Goal: Task Accomplishment & Management: Complete application form

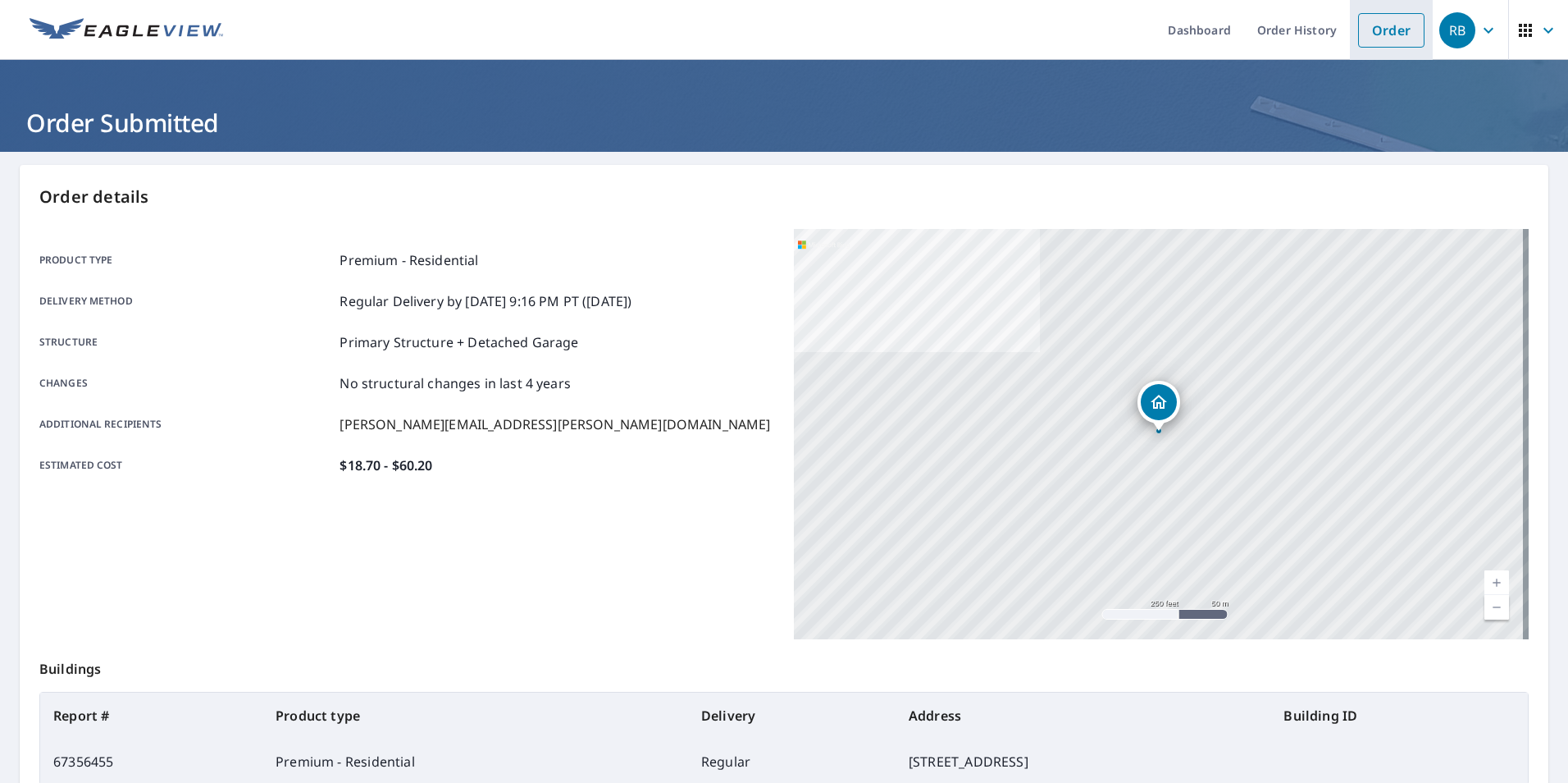
click at [1384, 23] on link "Order" at bounding box center [1391, 30] width 66 height 34
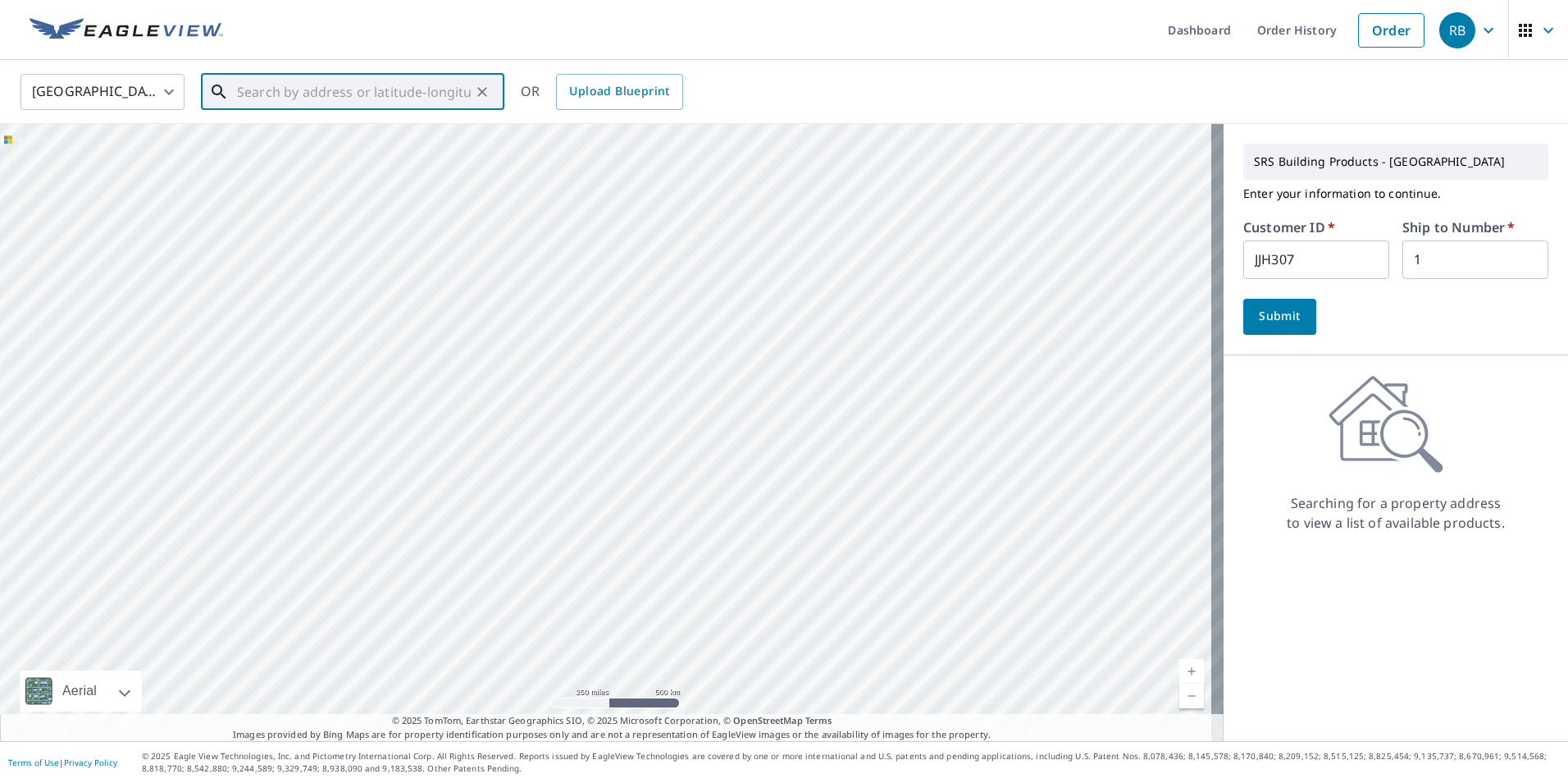
click at [294, 96] on input "text" at bounding box center [353, 92] width 234 height 46
paste input "[STREET_ADDRESS]"
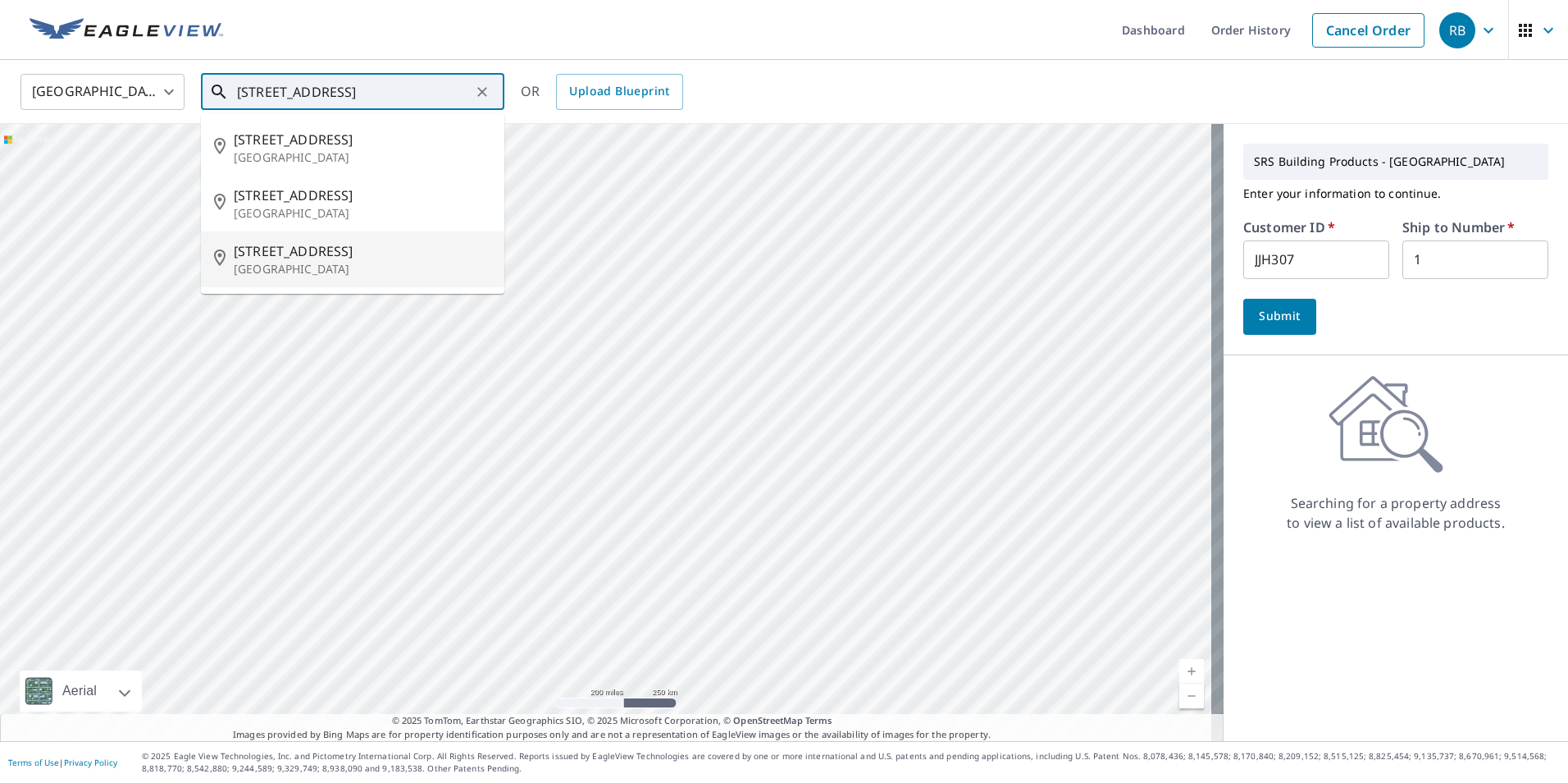
click at [339, 253] on span "[STREET_ADDRESS]" at bounding box center [363, 250] width 257 height 20
type input "[STREET_ADDRESS]"
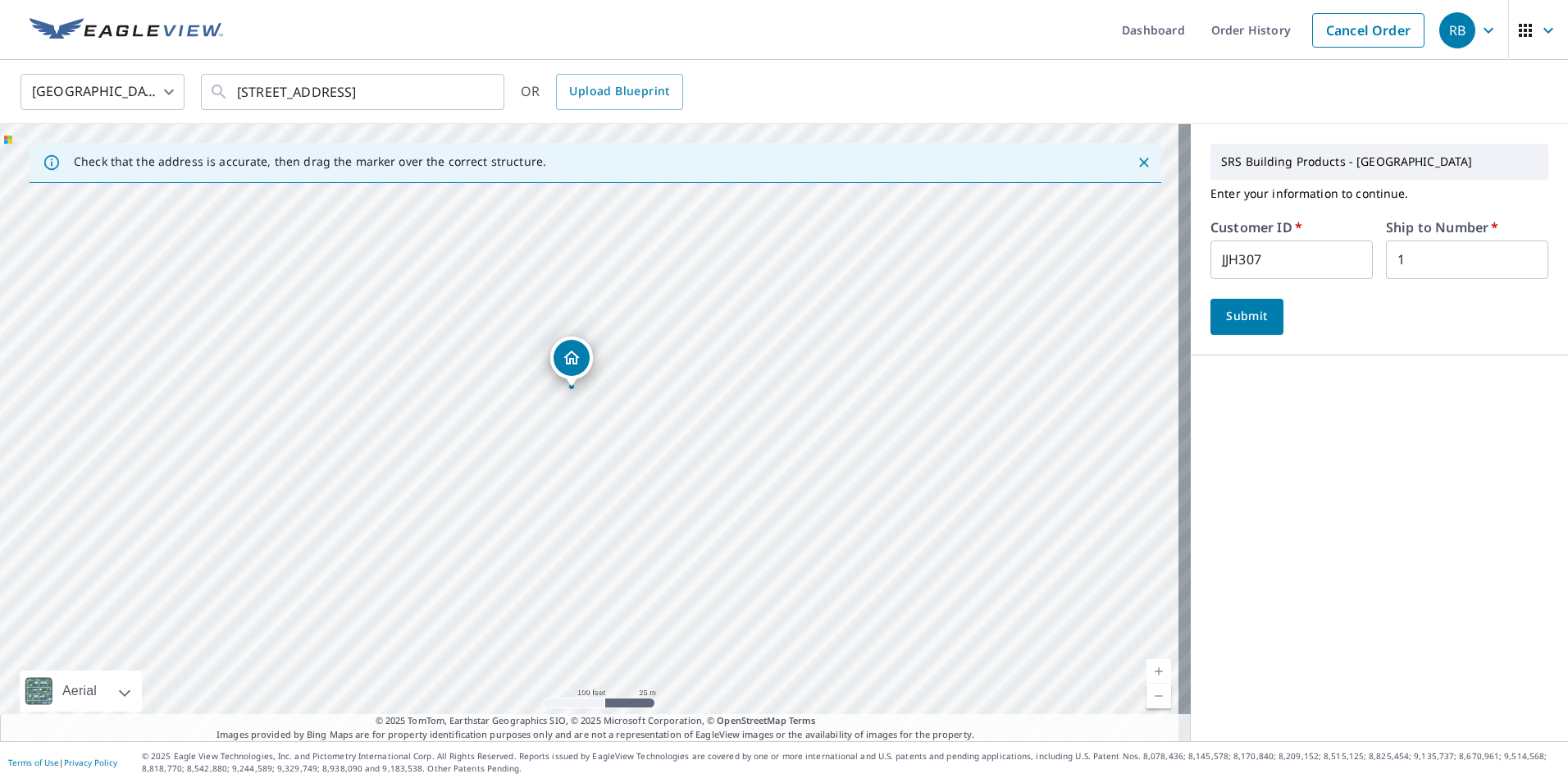
click at [1320, 521] on div "SRS Building Products - [GEOGRAPHIC_DATA] Enter your information to continue. C…" at bounding box center [1379, 431] width 377 height 617
click at [1241, 316] on span "Submit" at bounding box center [1247, 316] width 47 height 21
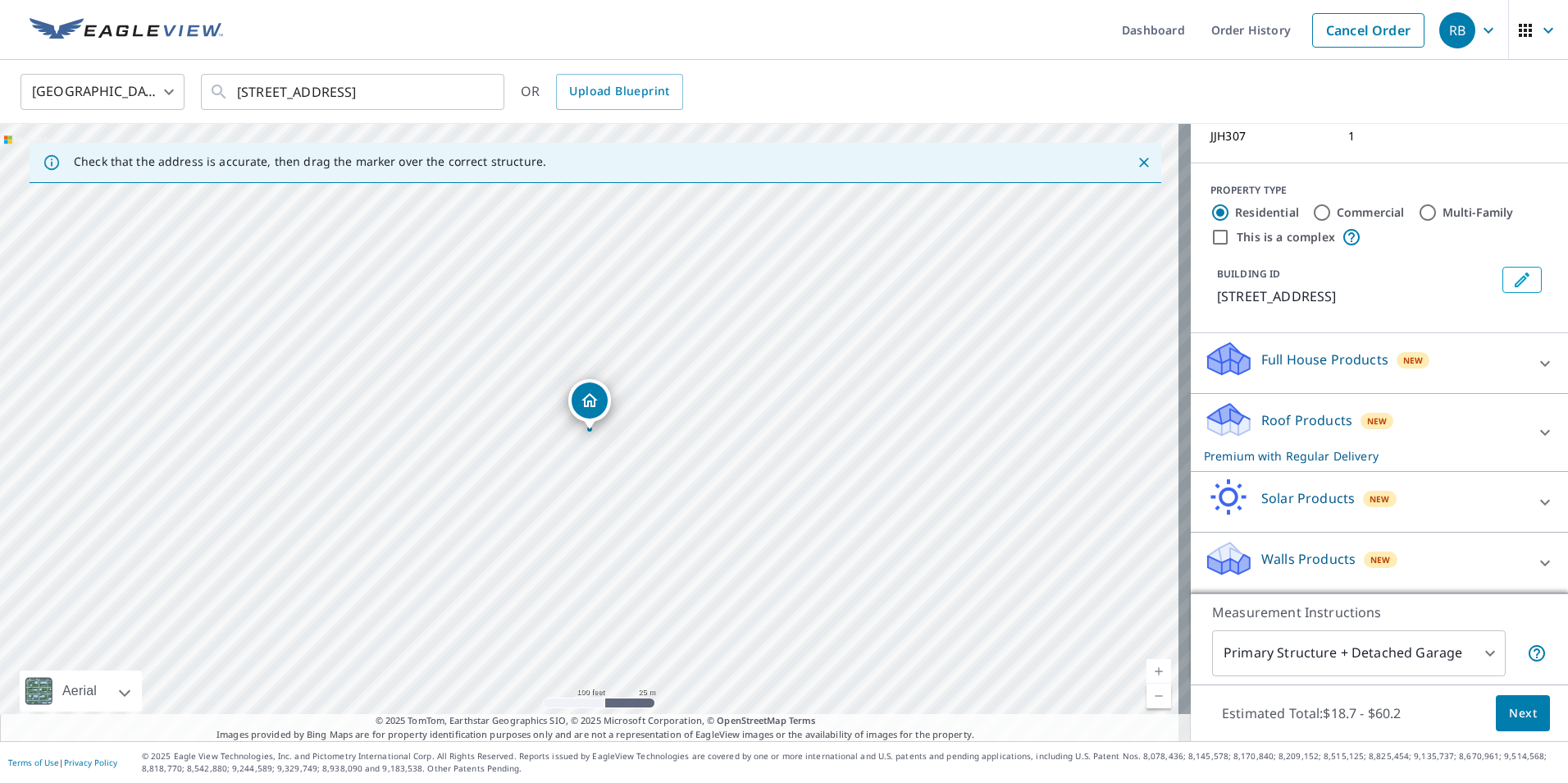
scroll to position [149, 0]
click at [1518, 711] on span "Next" at bounding box center [1523, 714] width 28 height 21
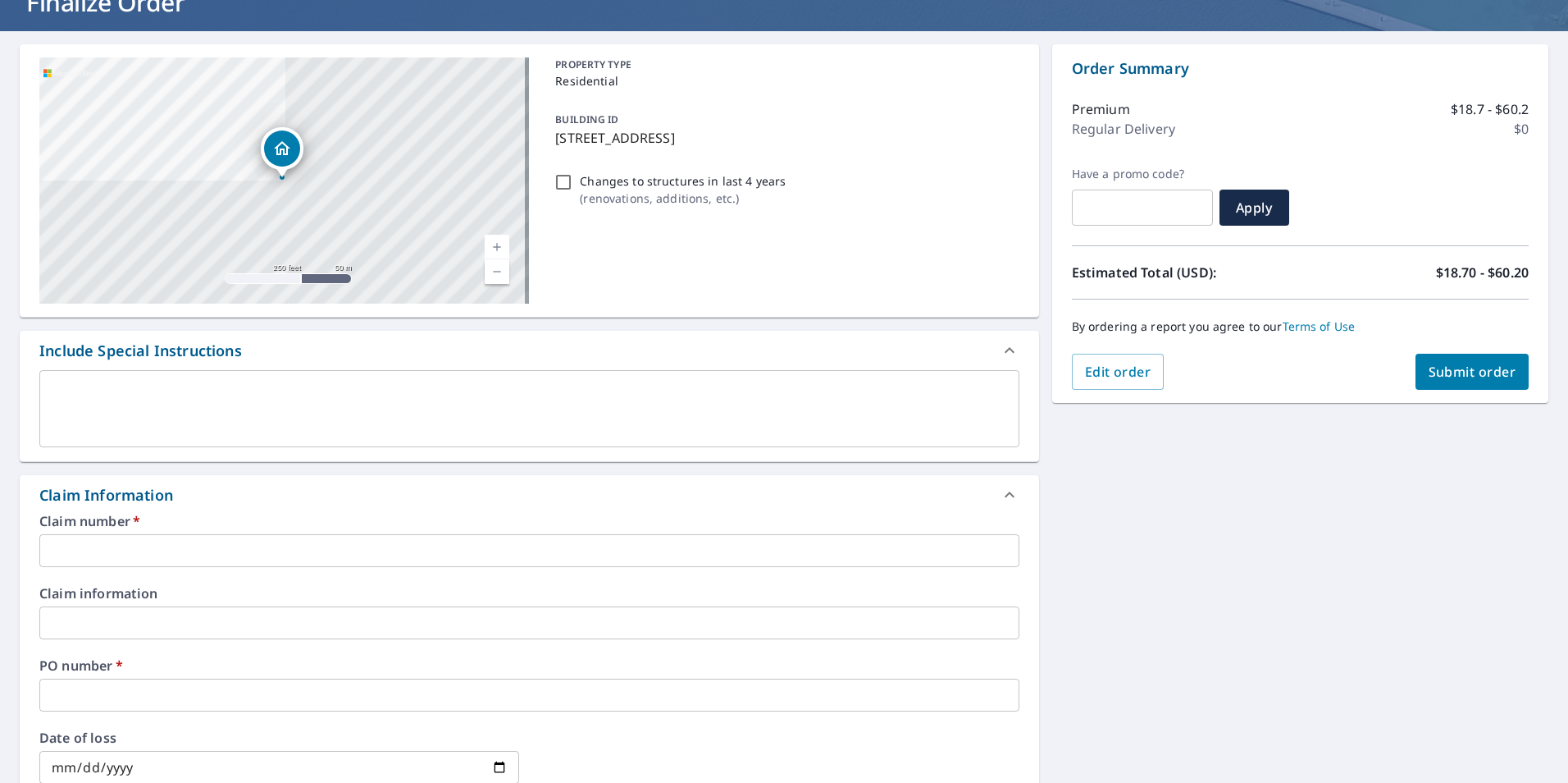
scroll to position [164, 0]
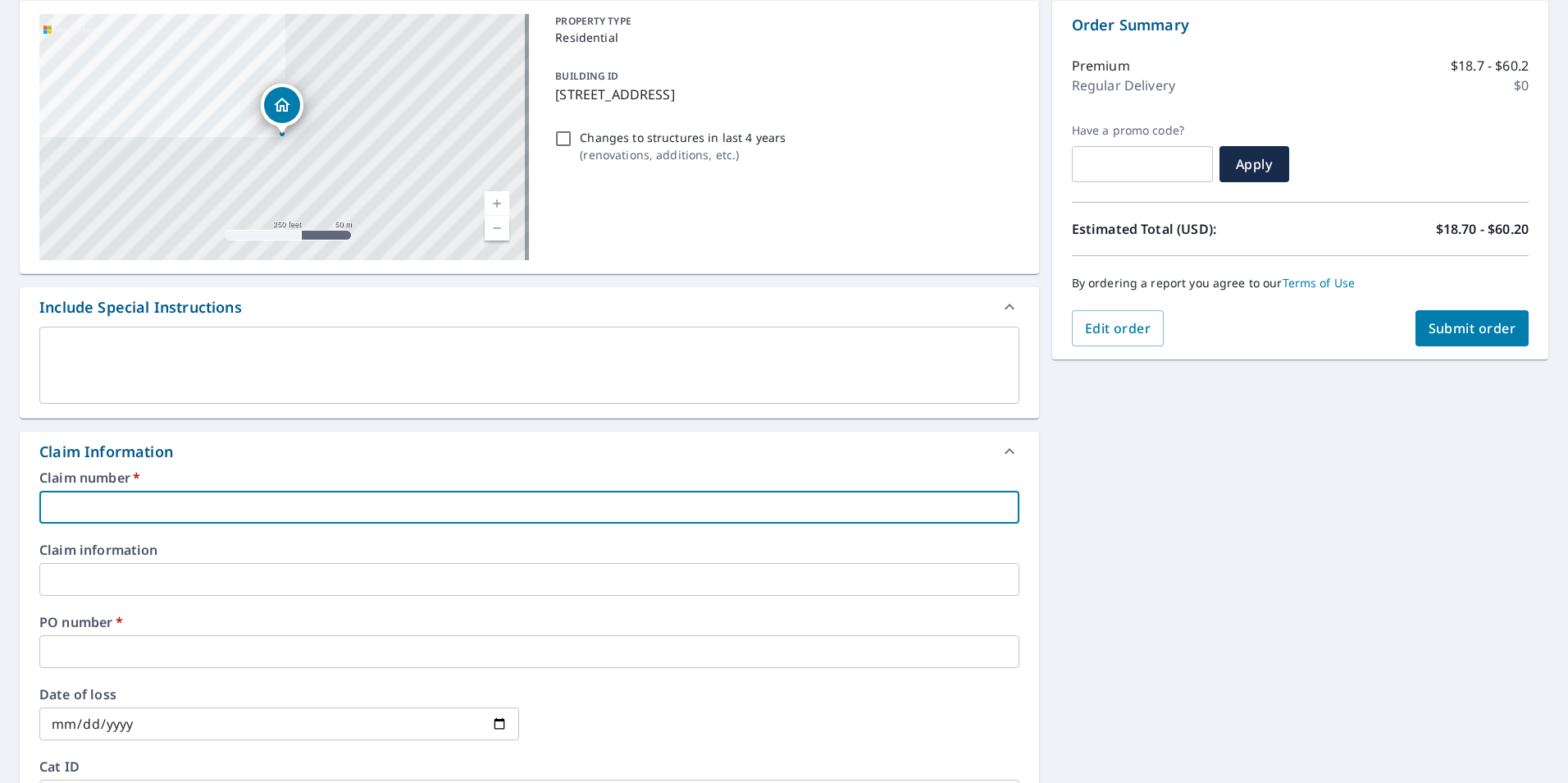
paste input "[STREET_ADDRESS]"
type input "[STREET_ADDRESS]"
checkbox input "true"
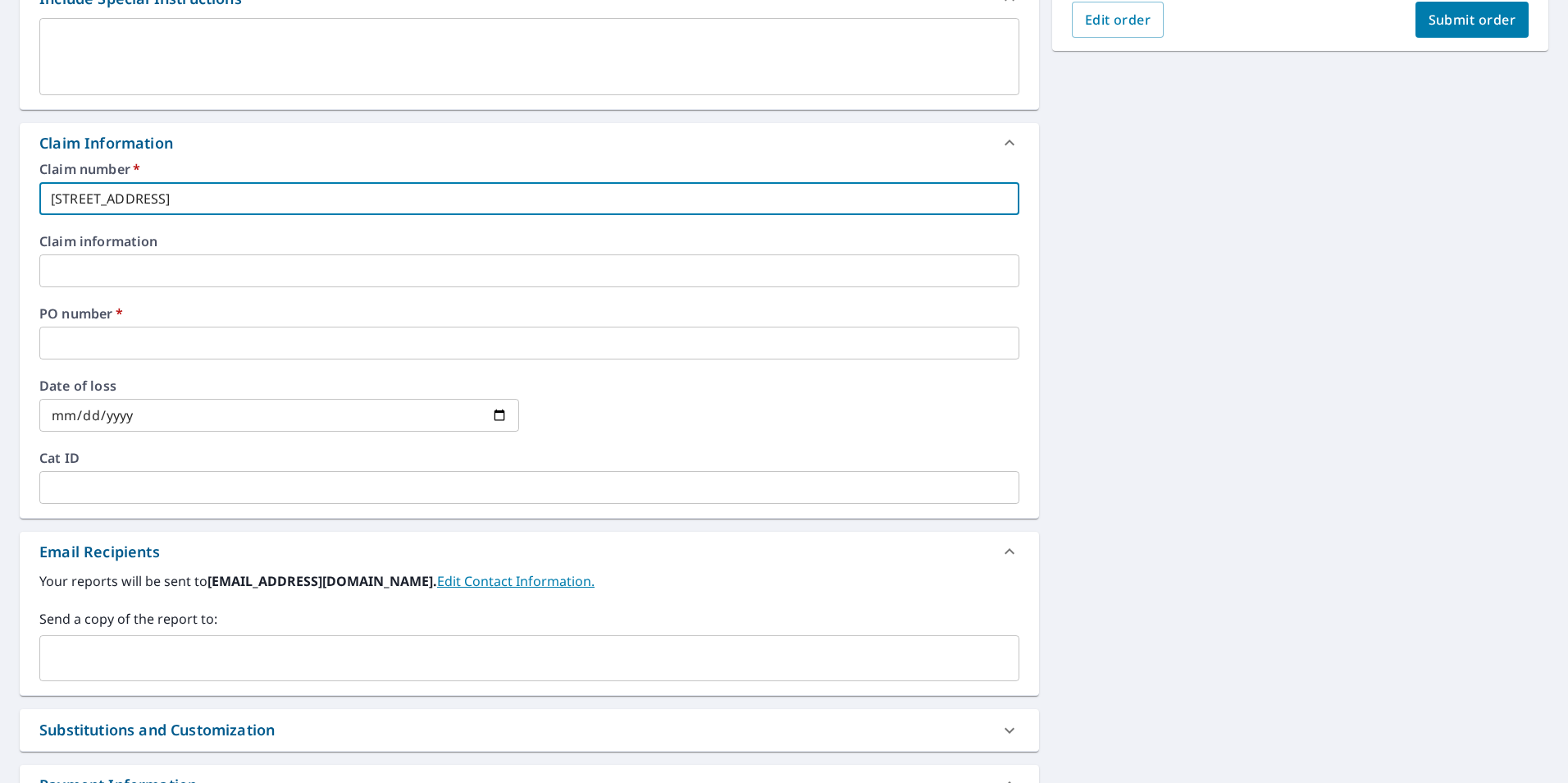
scroll to position [492, 0]
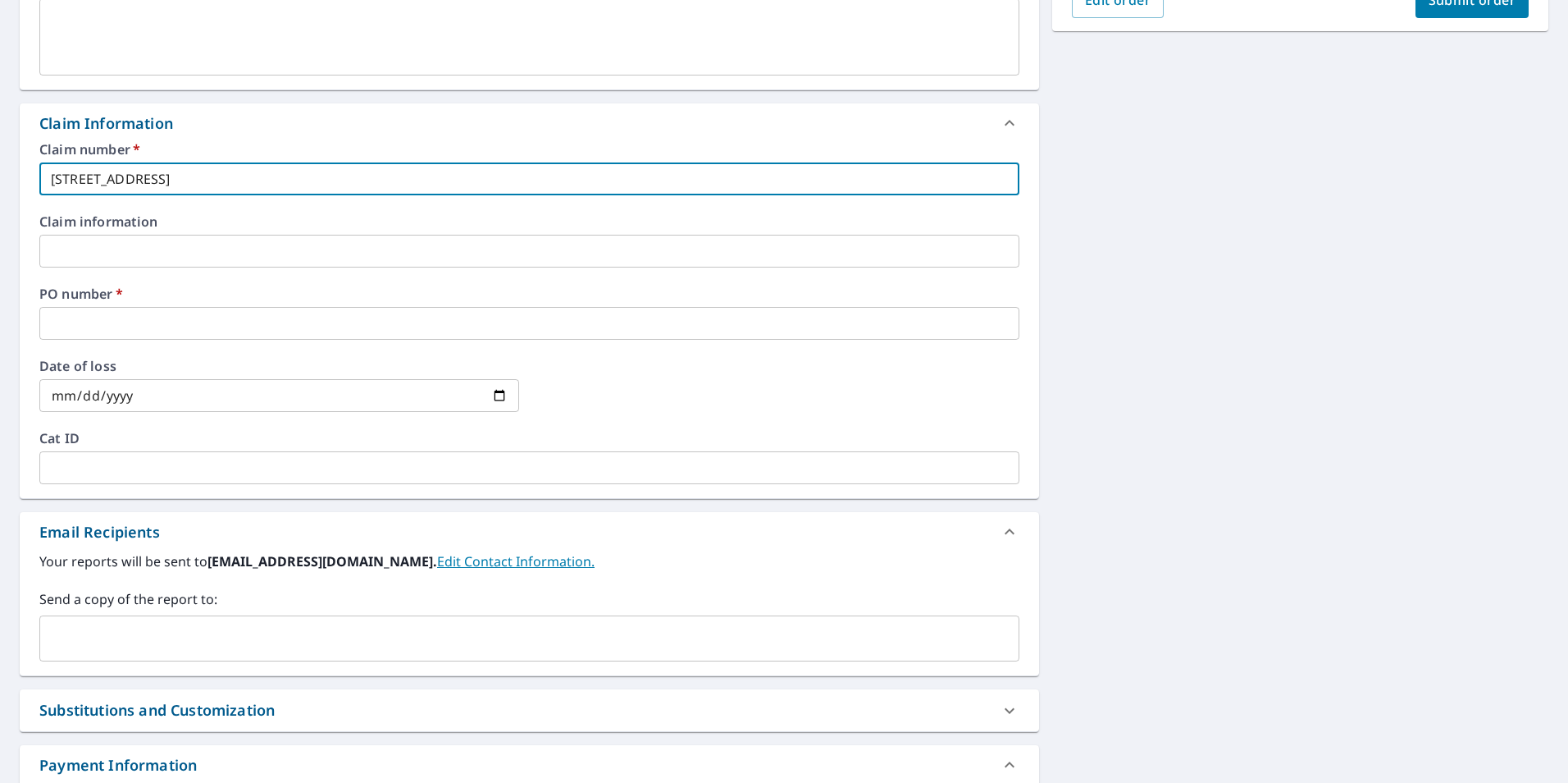
type input "[STREET_ADDRESS]"
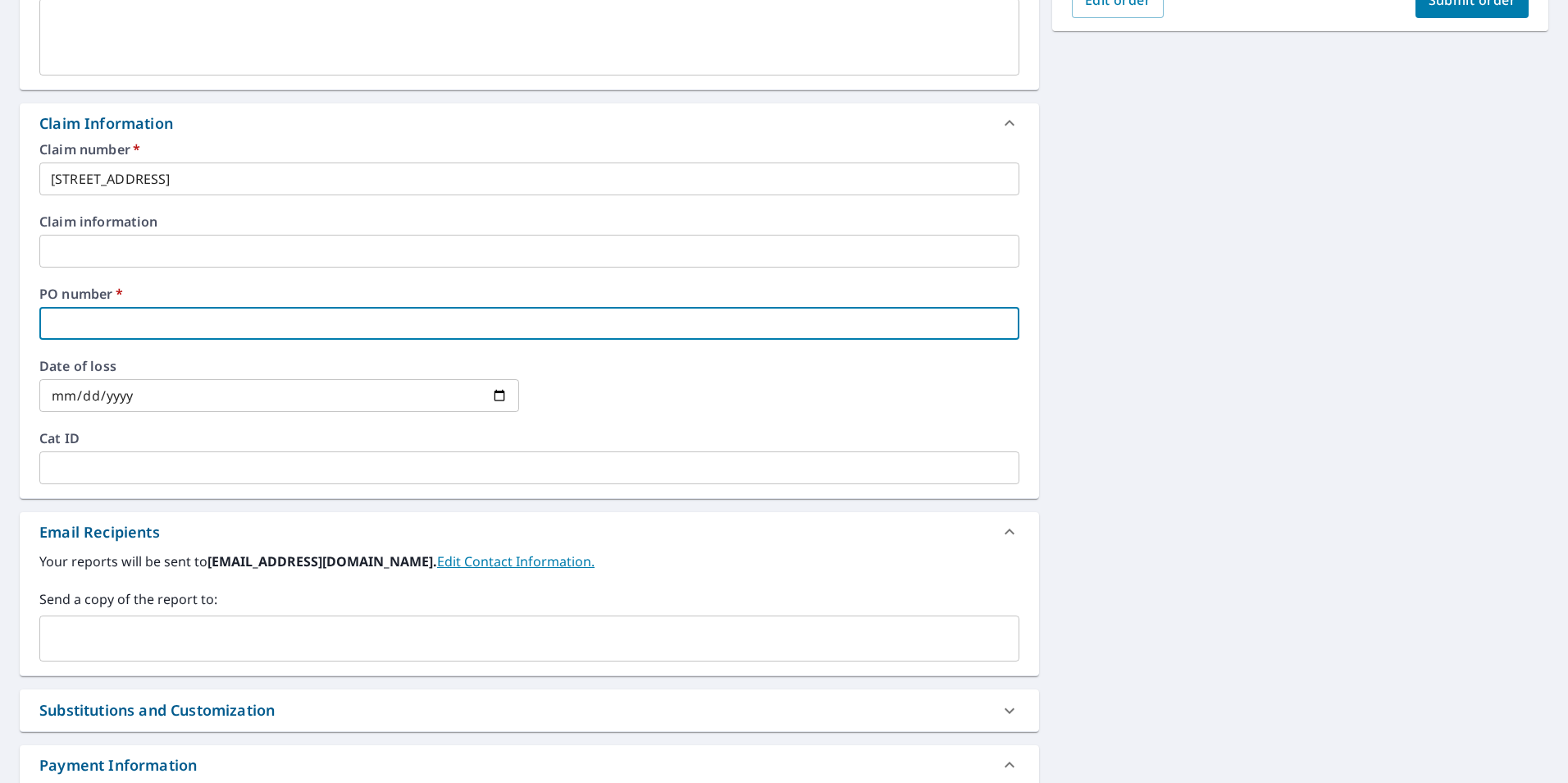
paste input "[STREET_ADDRESS]"
type input "[STREET_ADDRESS]"
checkbox input "true"
type input "[STREET_ADDRESS]"
click at [345, 632] on input "text" at bounding box center [517, 638] width 940 height 31
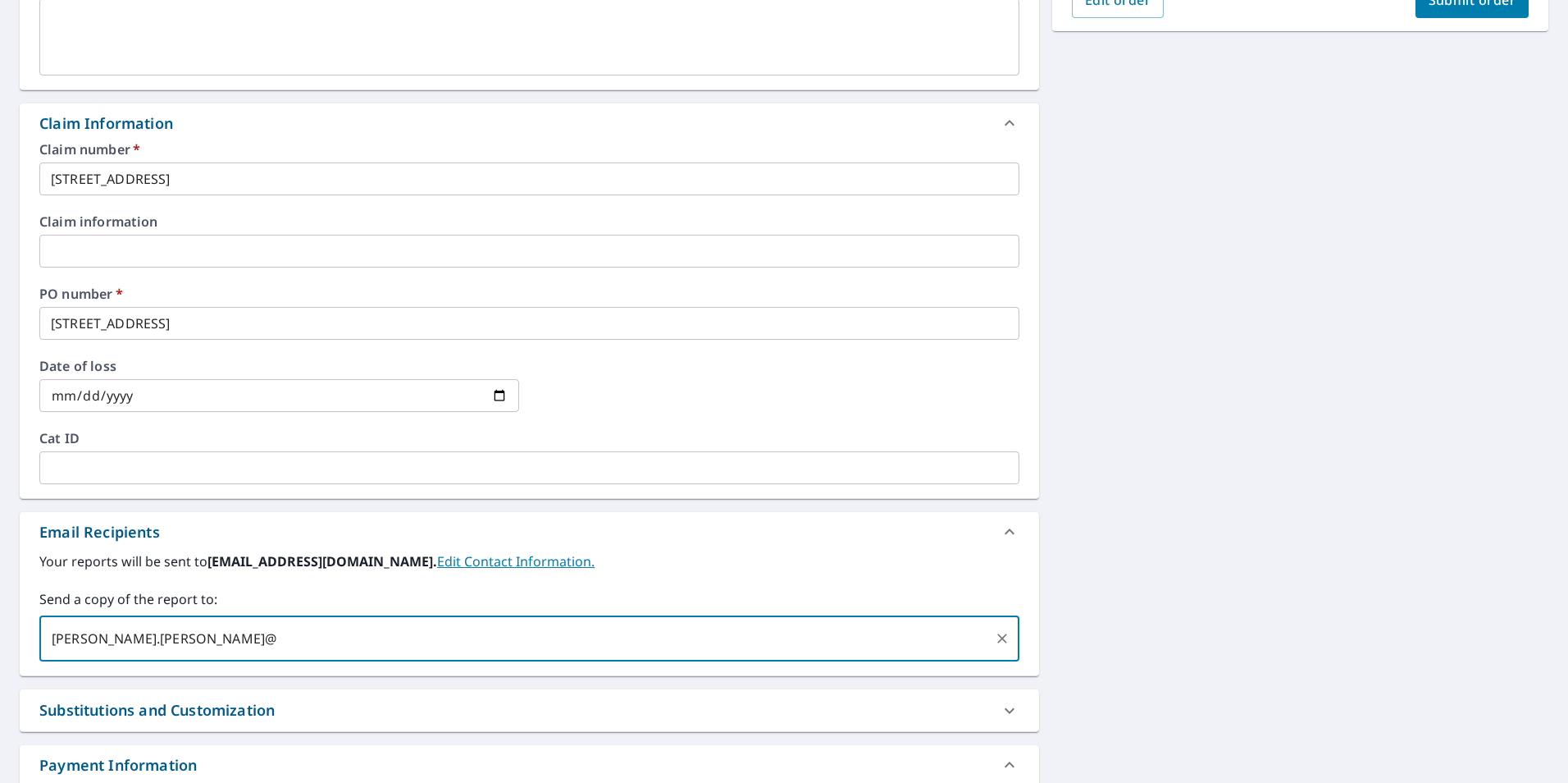
type input "[PERSON_NAME].[PERSON_NAME]@"
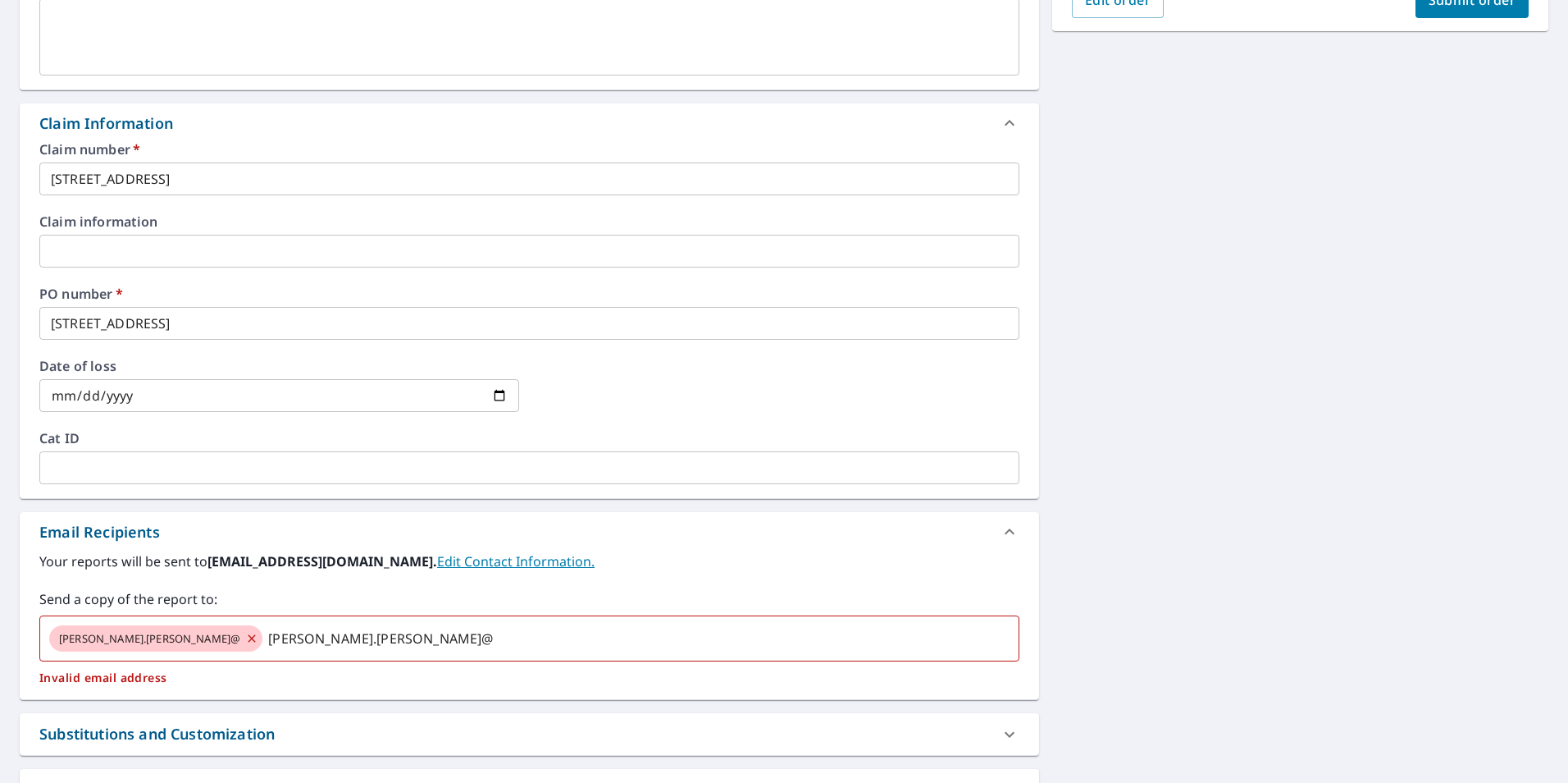
checkbox input "true"
